Goal: Task Accomplishment & Management: Use online tool/utility

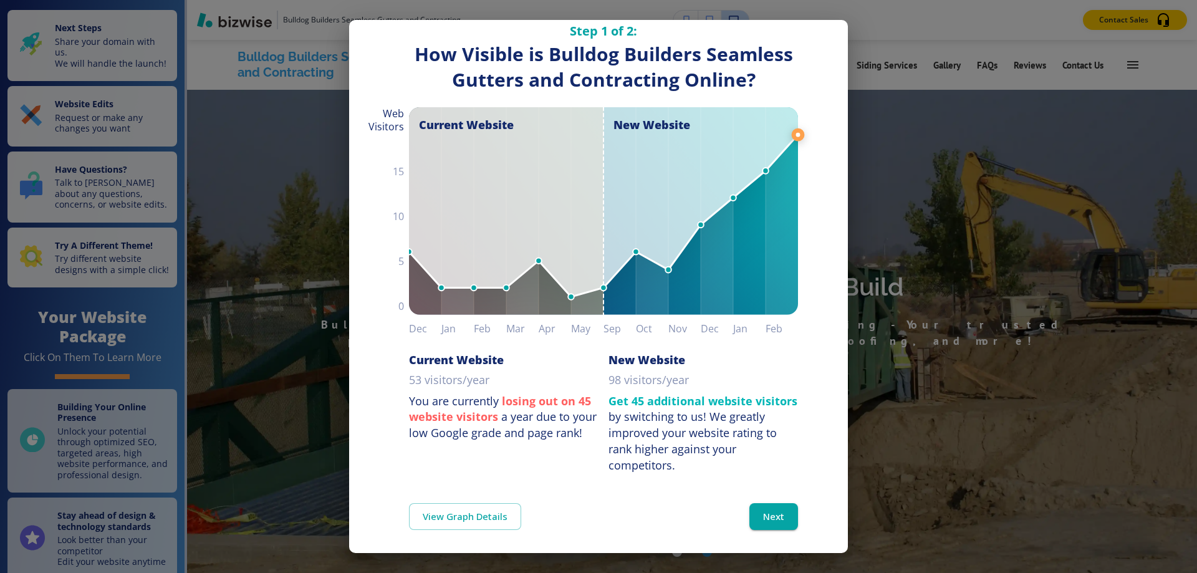
scroll to position [29, 0]
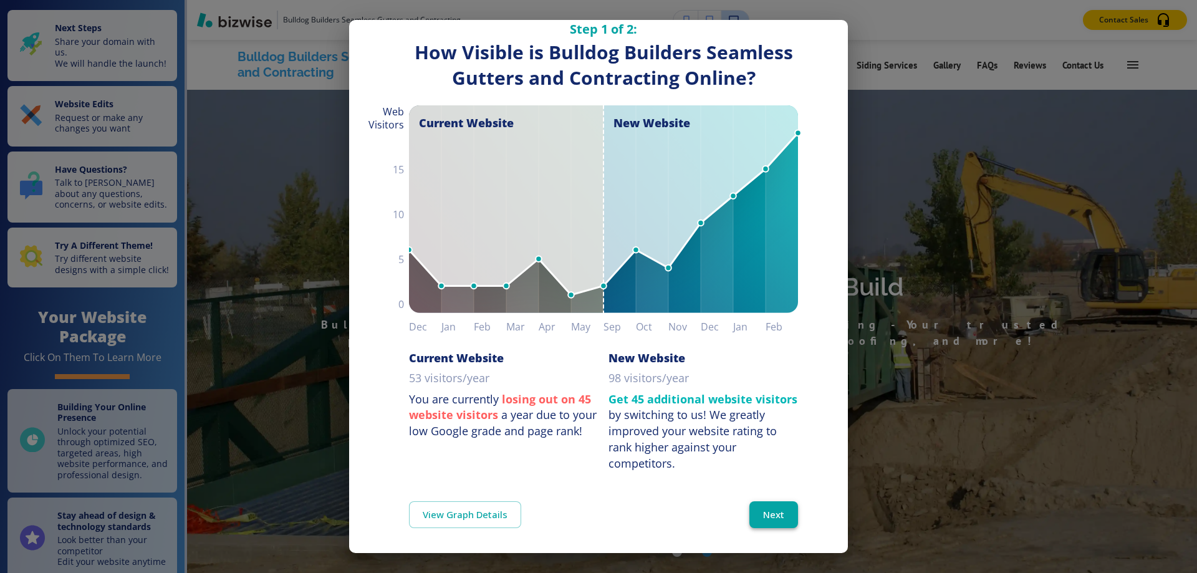
click at [777, 507] on button "Next" at bounding box center [773, 514] width 49 height 26
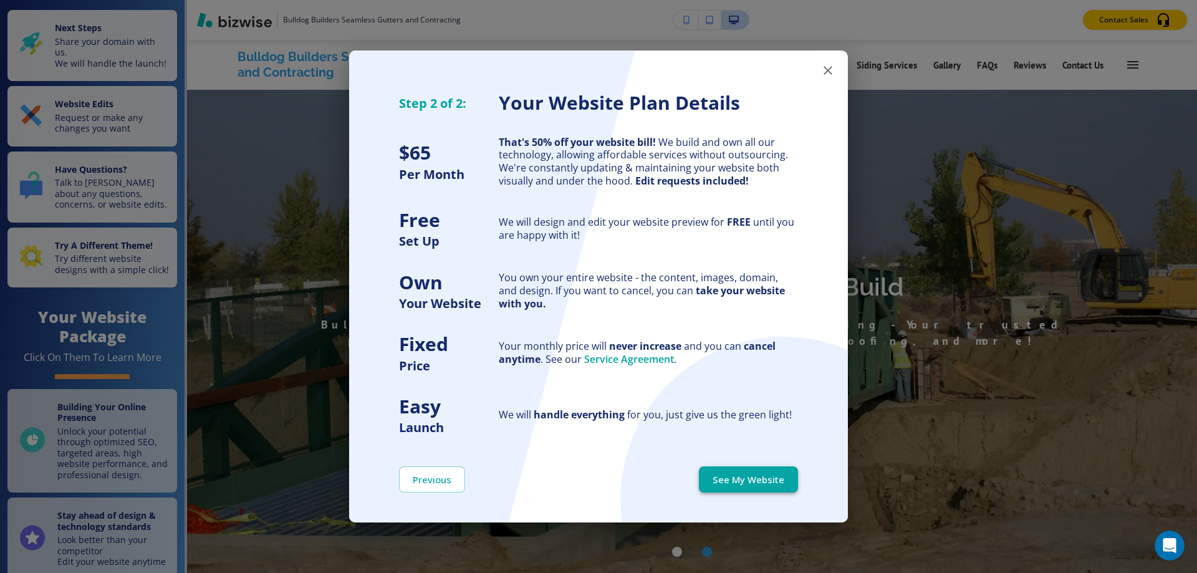
scroll to position [0, 0]
click at [745, 483] on button "See My Website" at bounding box center [748, 479] width 99 height 26
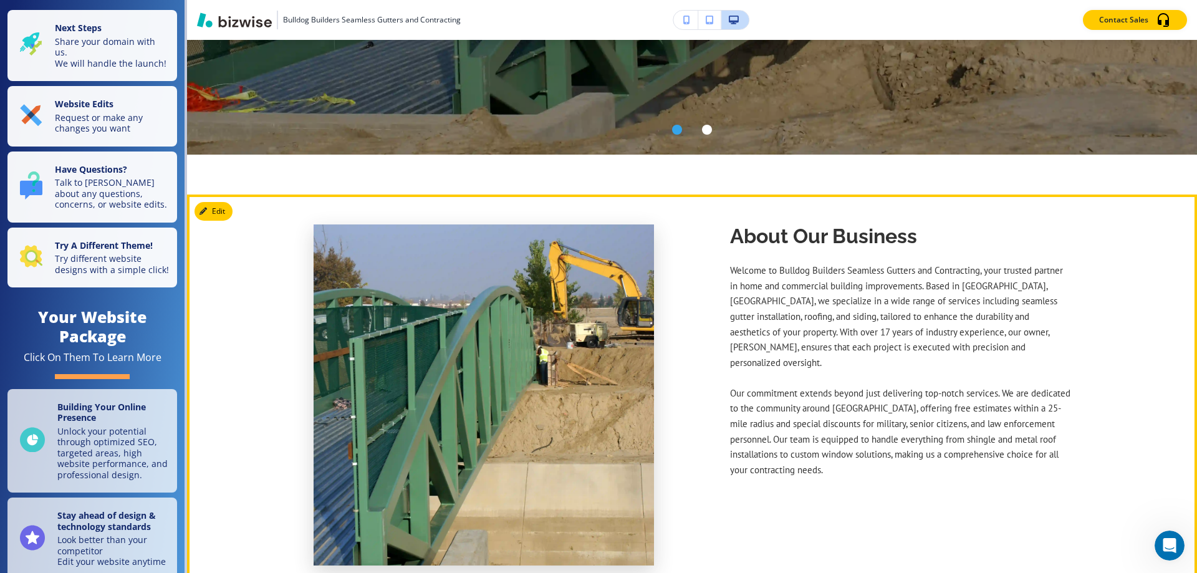
scroll to position [436, 0]
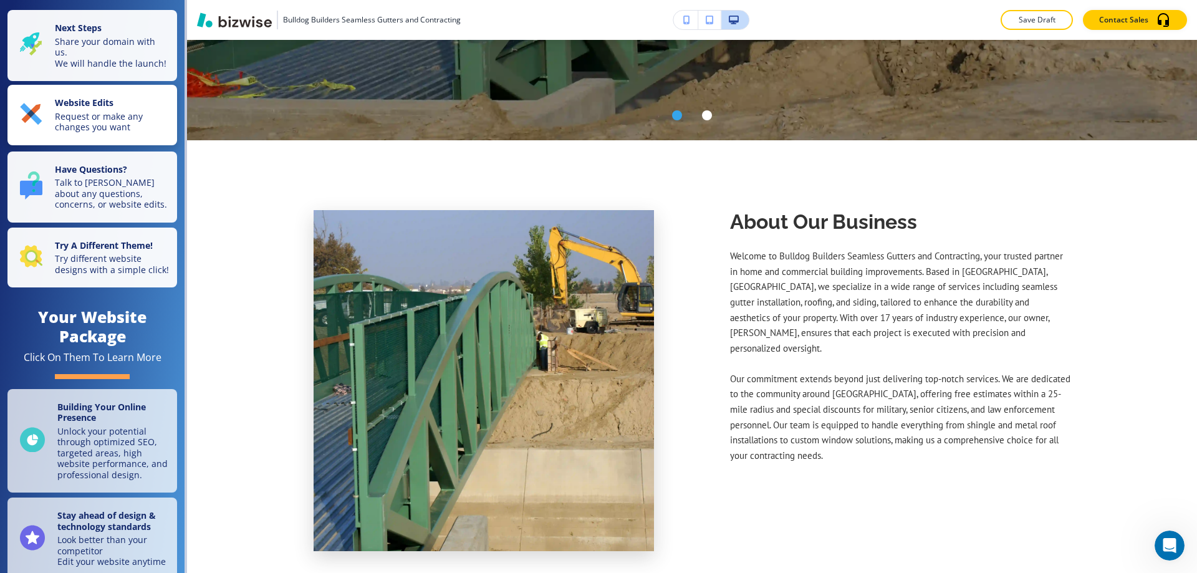
click at [159, 111] on p "Website Edits" at bounding box center [112, 104] width 115 height 14
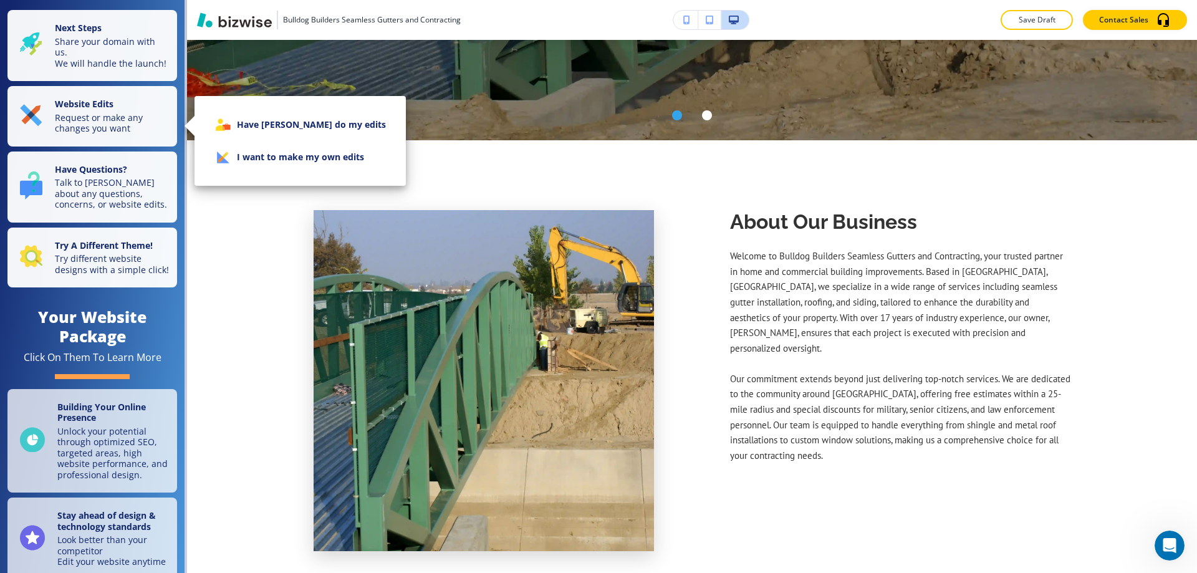
drag, startPoint x: 241, startPoint y: 155, endPoint x: 222, endPoint y: 160, distance: 19.8
click at [242, 155] on li "I want to make my own edits" at bounding box center [300, 157] width 191 height 32
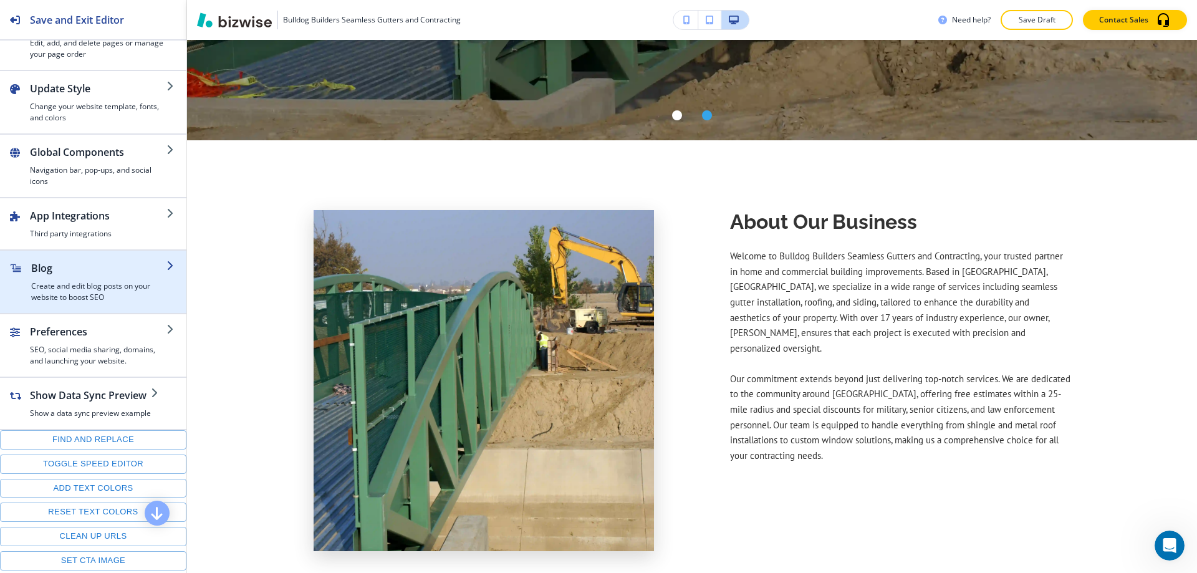
scroll to position [127, 0]
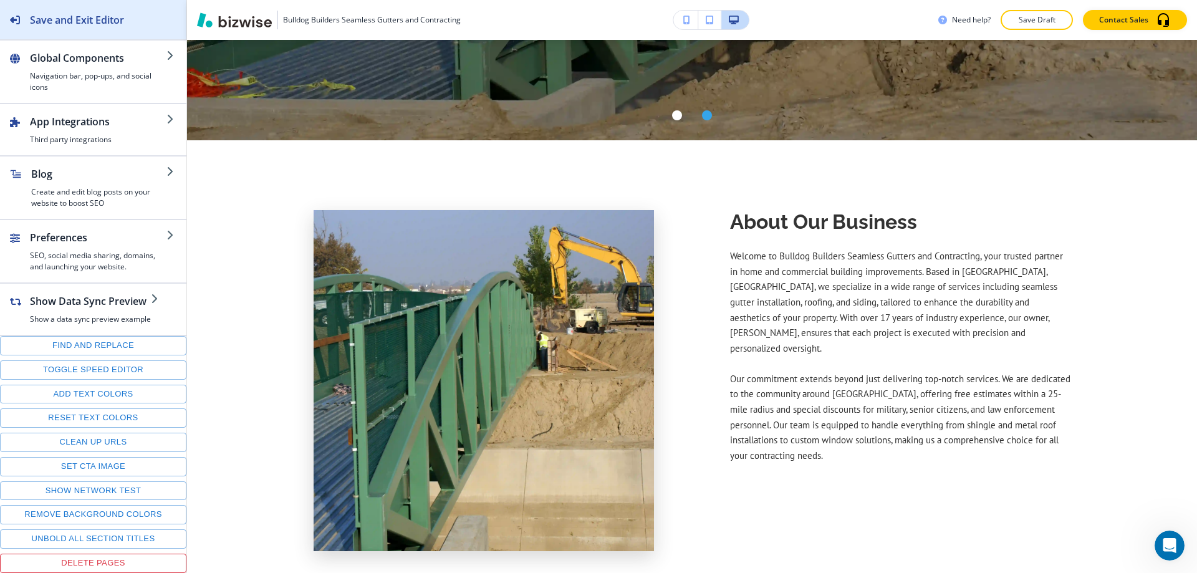
click at [176, 17] on button "Save and Exit Editor" at bounding box center [93, 19] width 186 height 39
